Goal: Information Seeking & Learning: Learn about a topic

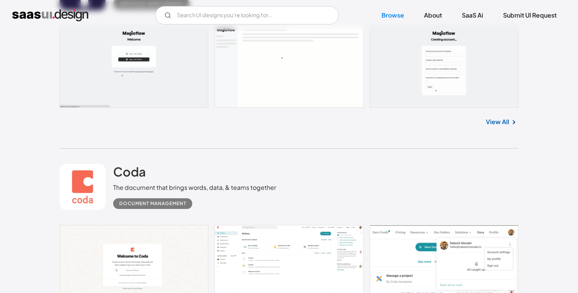
scroll to position [4600, 0]
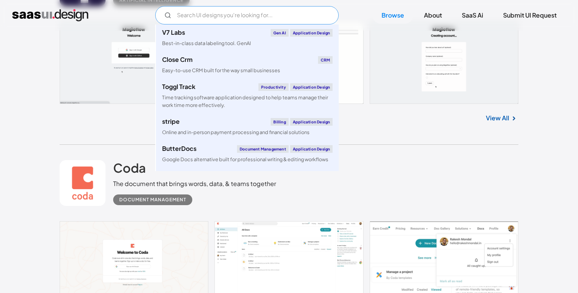
click at [230, 23] on input "Email Form" at bounding box center [247, 15] width 184 height 18
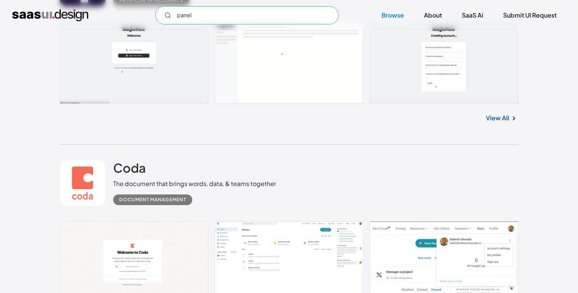
click at [247, 14] on input "panel" at bounding box center [247, 15] width 184 height 18
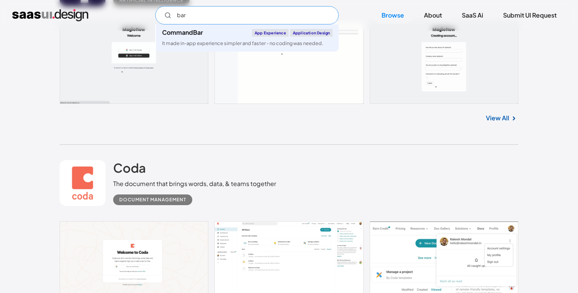
type input "bar"
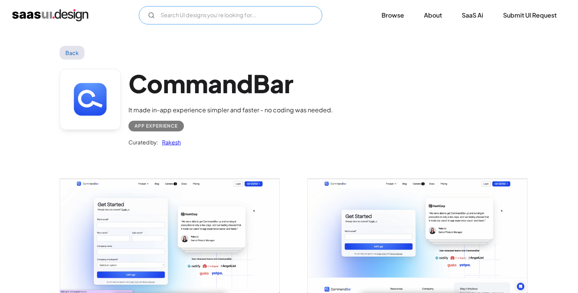
click at [209, 16] on input "Email Form" at bounding box center [231, 15] width 184 height 18
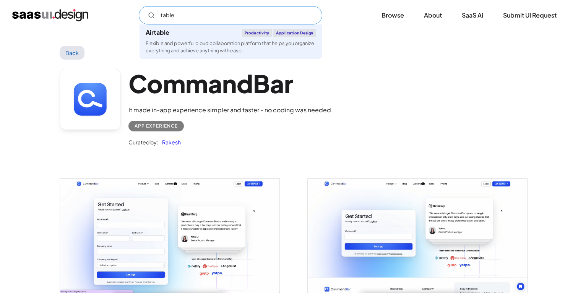
type input "table"
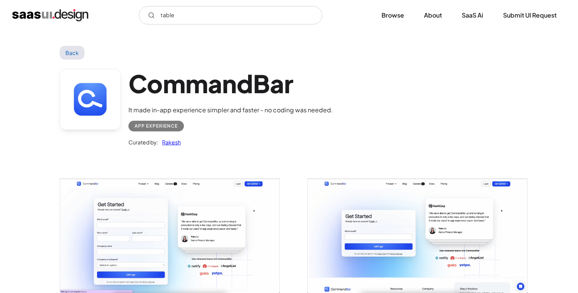
click at [68, 14] on img "home" at bounding box center [50, 15] width 76 height 12
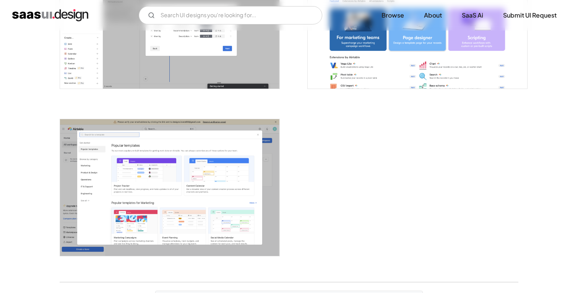
scroll to position [2071, 0]
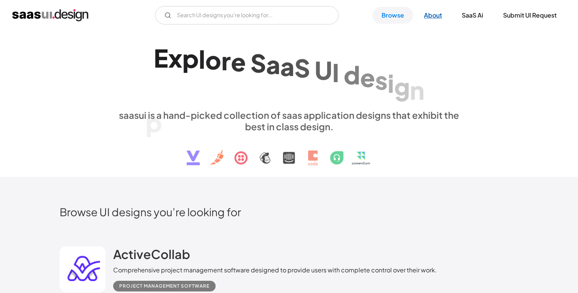
click at [441, 15] on link "About" at bounding box center [433, 15] width 36 height 17
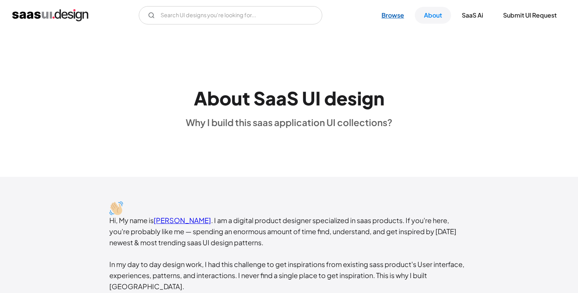
click at [405, 14] on link "Browse" at bounding box center [393, 15] width 41 height 17
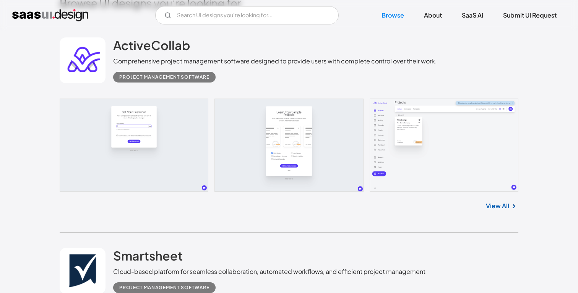
scroll to position [209, 0]
click at [278, 130] on link at bounding box center [289, 145] width 459 height 93
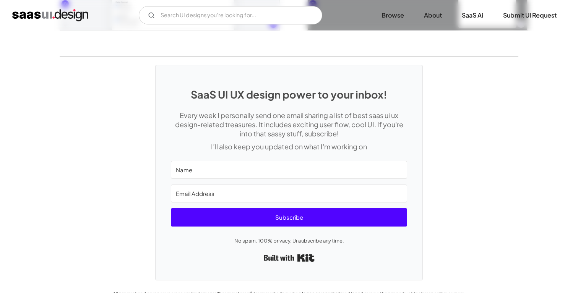
scroll to position [1804, 0]
